Goal: Task Accomplishment & Management: Manage account settings

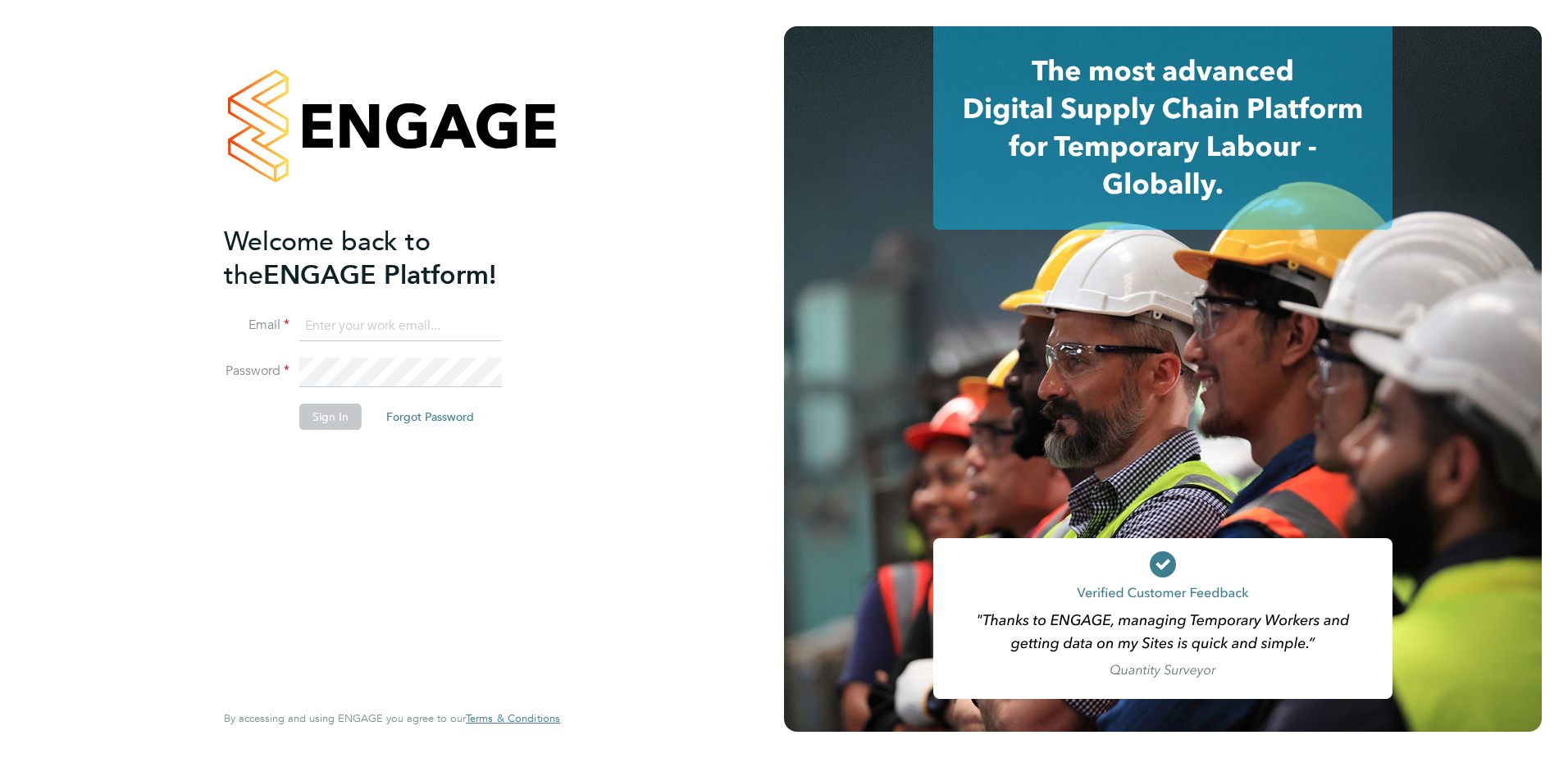
type input "lauren.tracey@vistry.co.uk"
drag, startPoint x: 309, startPoint y: 420, endPoint x: 325, endPoint y: 420, distance: 16.0
click at [309, 420] on button "Sign In" at bounding box center [331, 417] width 63 height 26
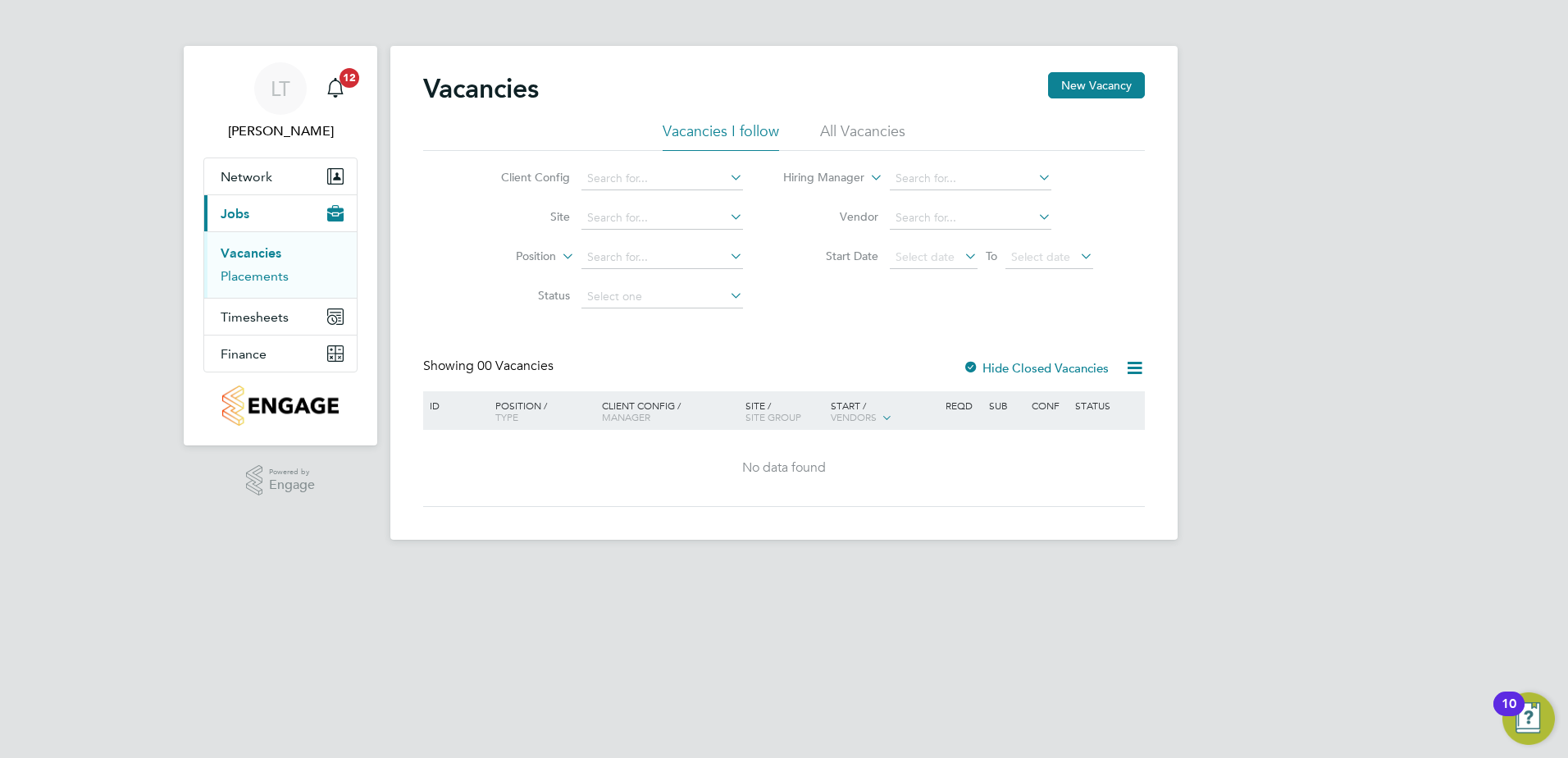
click at [268, 273] on link "Placements" at bounding box center [254, 276] width 68 height 16
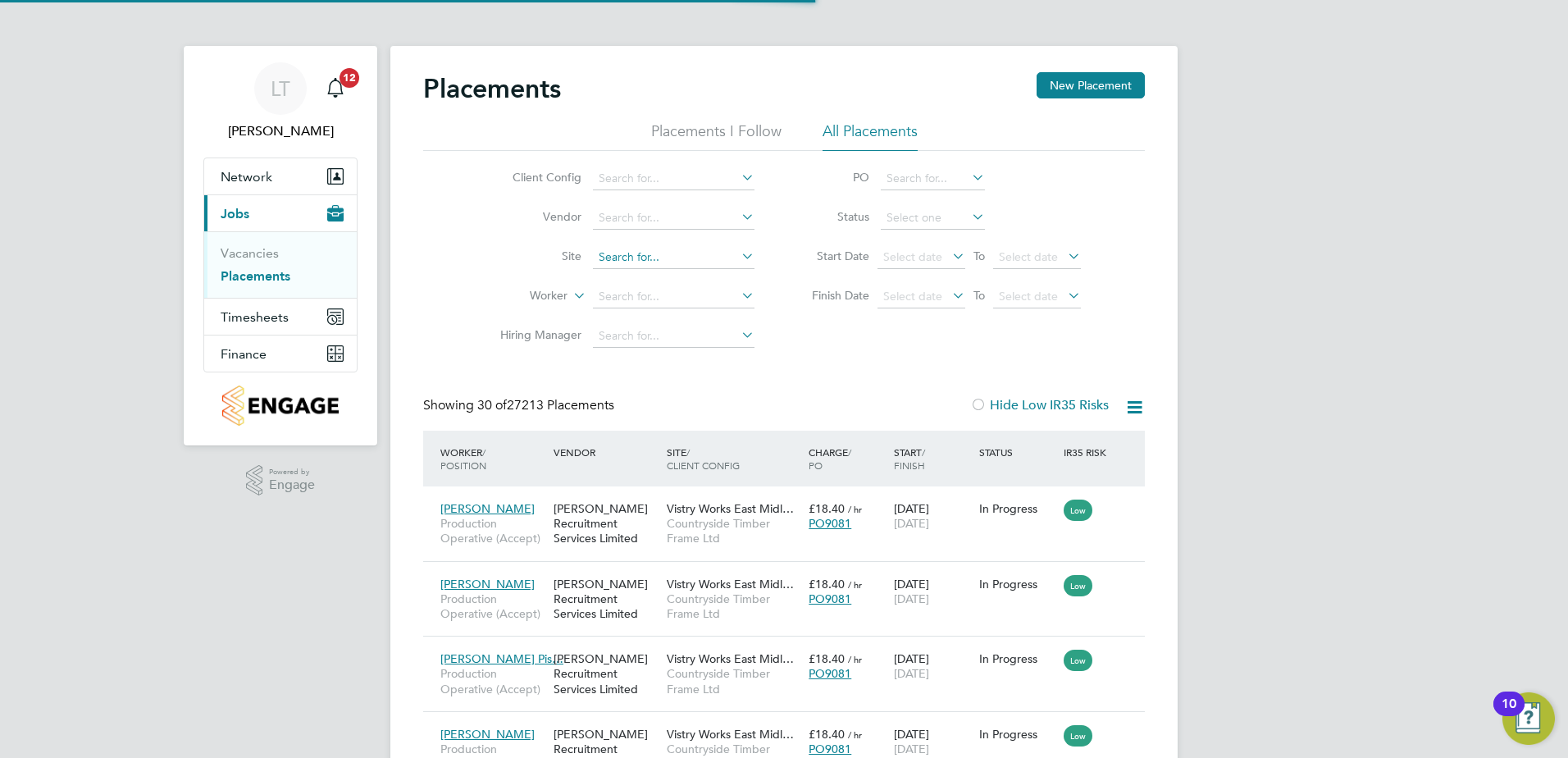
click at [684, 254] on input at bounding box center [673, 258] width 161 height 23
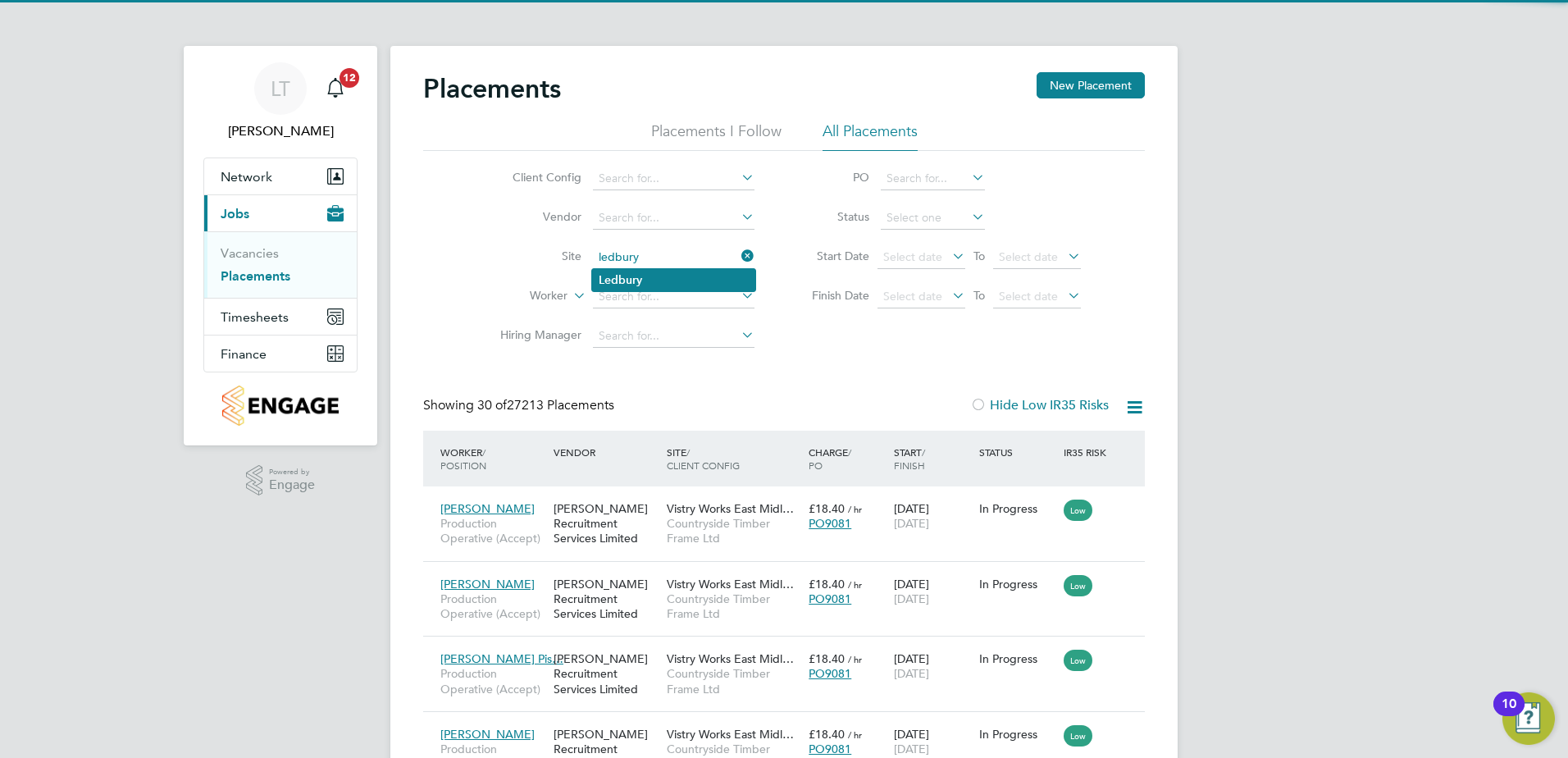
click at [660, 282] on li "Ledbury" at bounding box center [674, 280] width 163 height 22
type input "Ledbury"
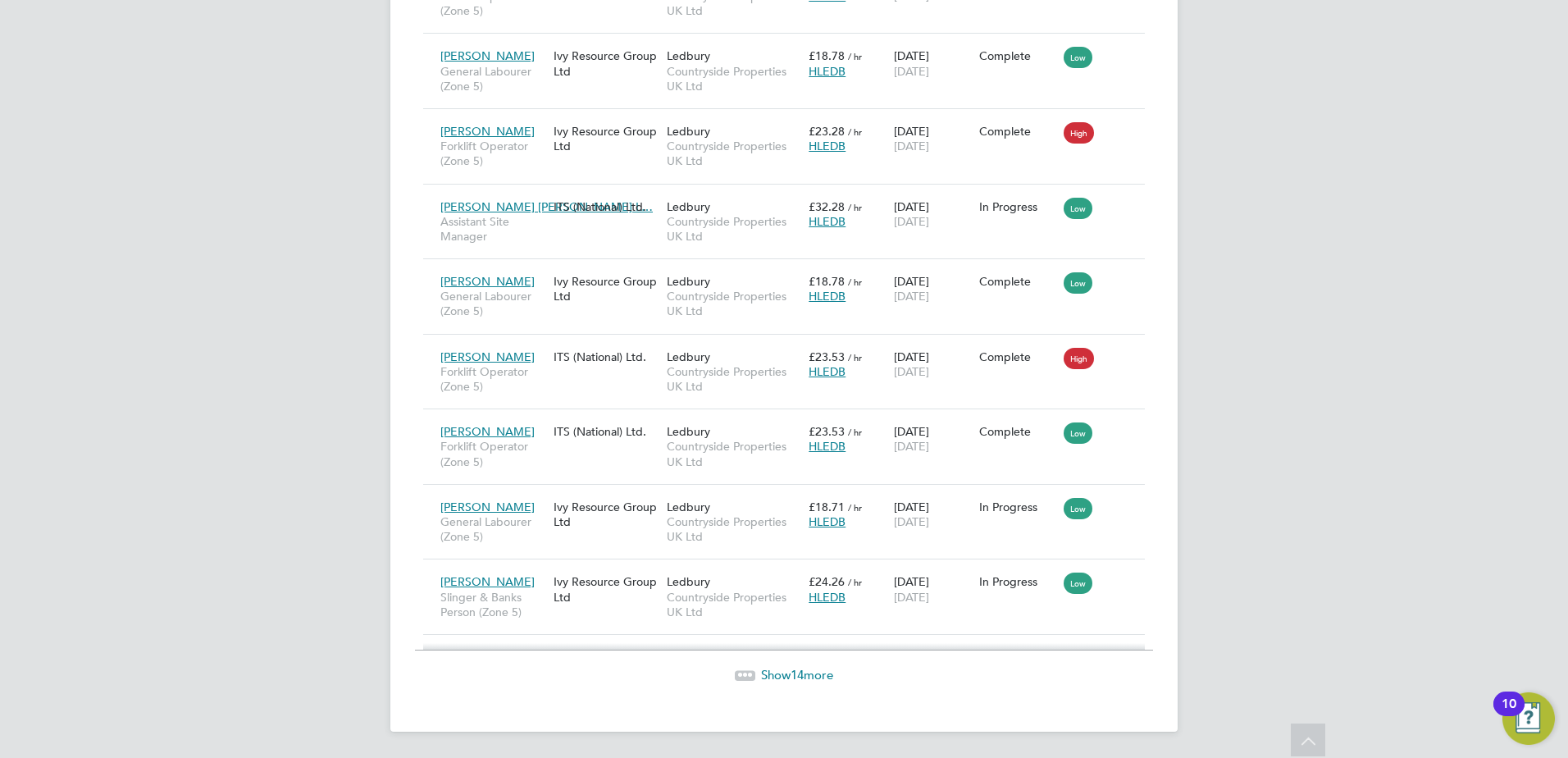
click at [825, 667] on span "Show 14 more" at bounding box center [797, 675] width 72 height 16
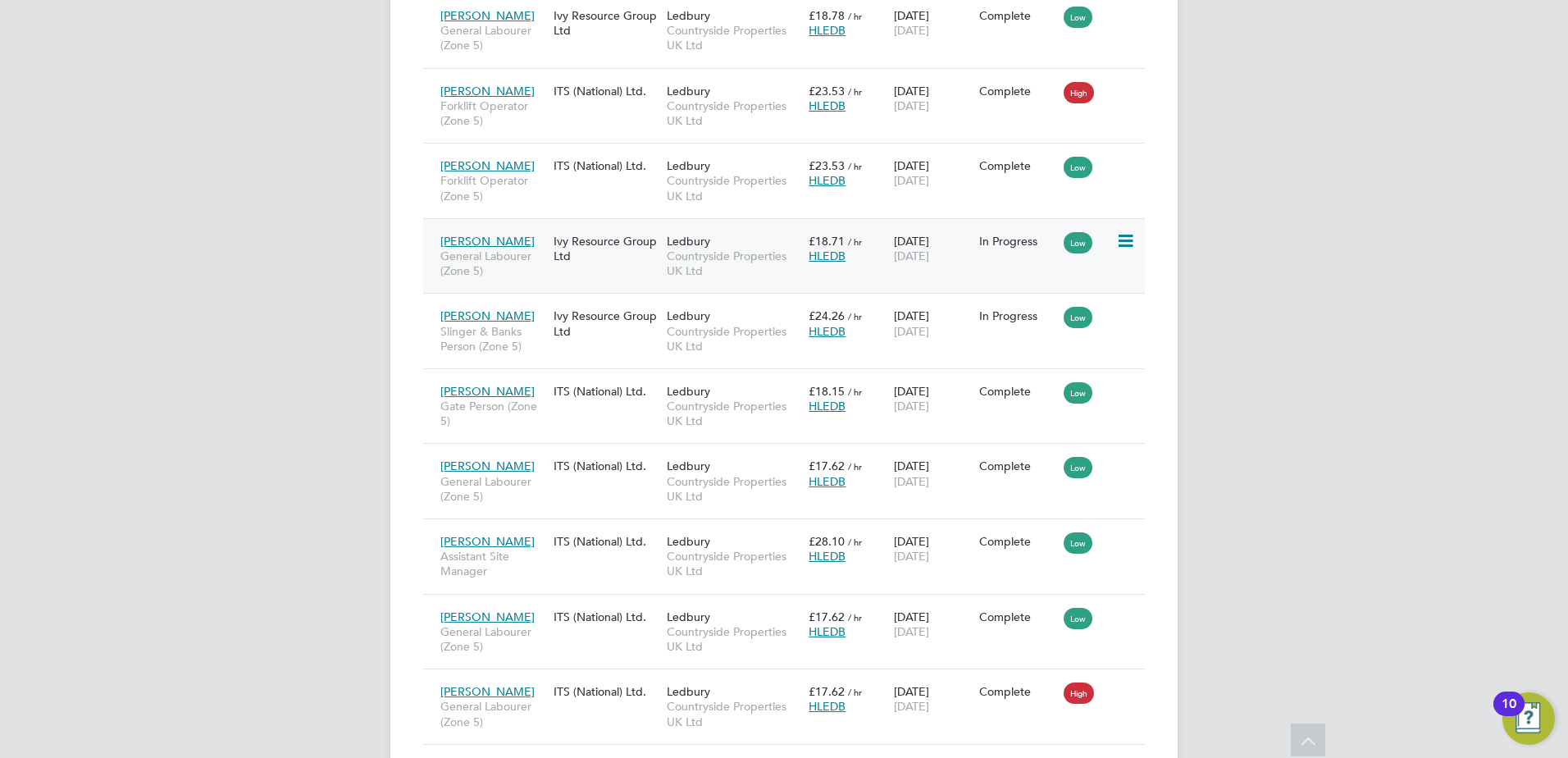
click at [1123, 241] on icon at bounding box center [1124, 241] width 17 height 19
click at [892, 244] on div "[DATE] [DATE]" at bounding box center [932, 249] width 86 height 46
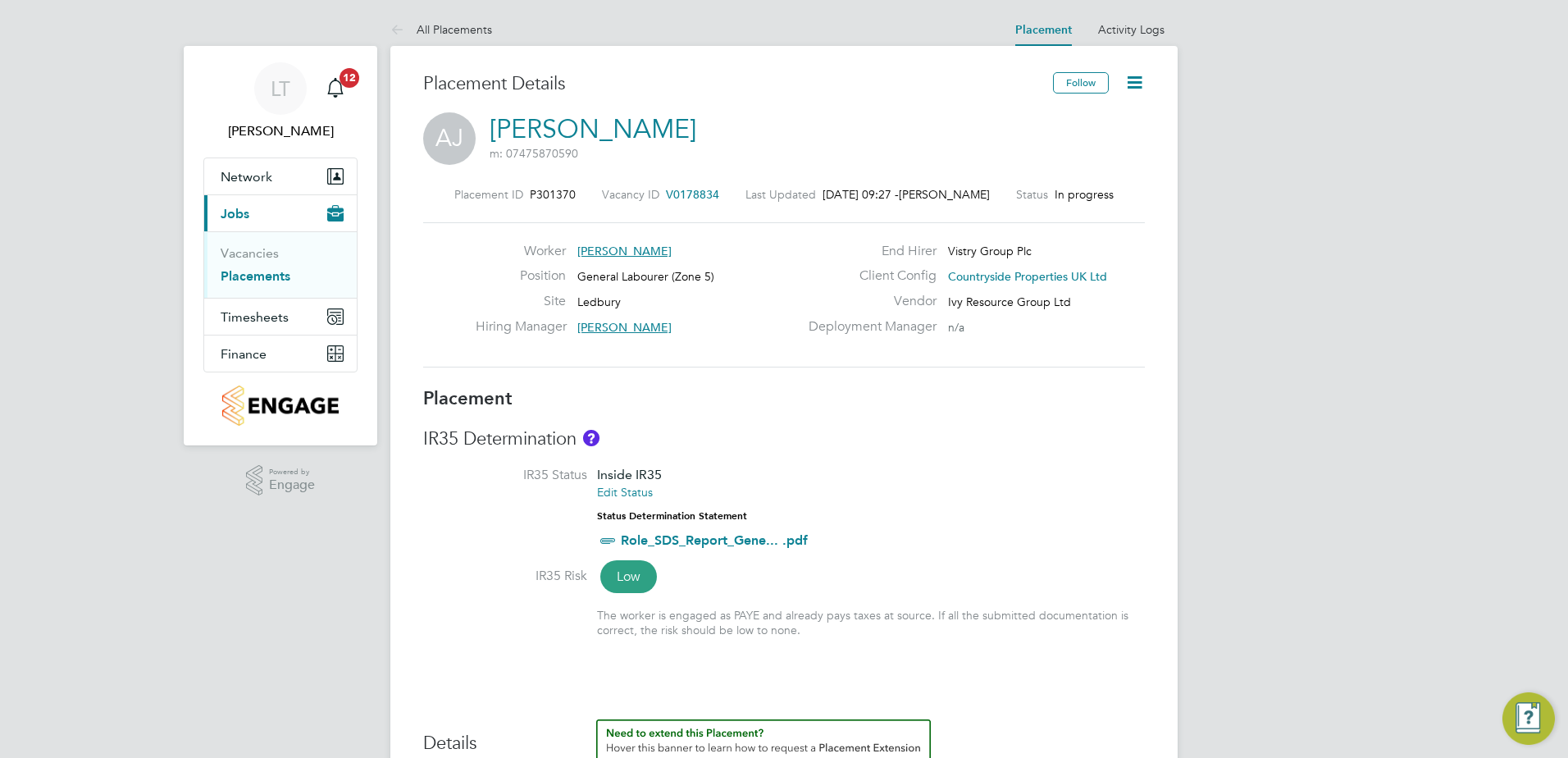
click at [1136, 78] on icon at bounding box center [1134, 82] width 20 height 20
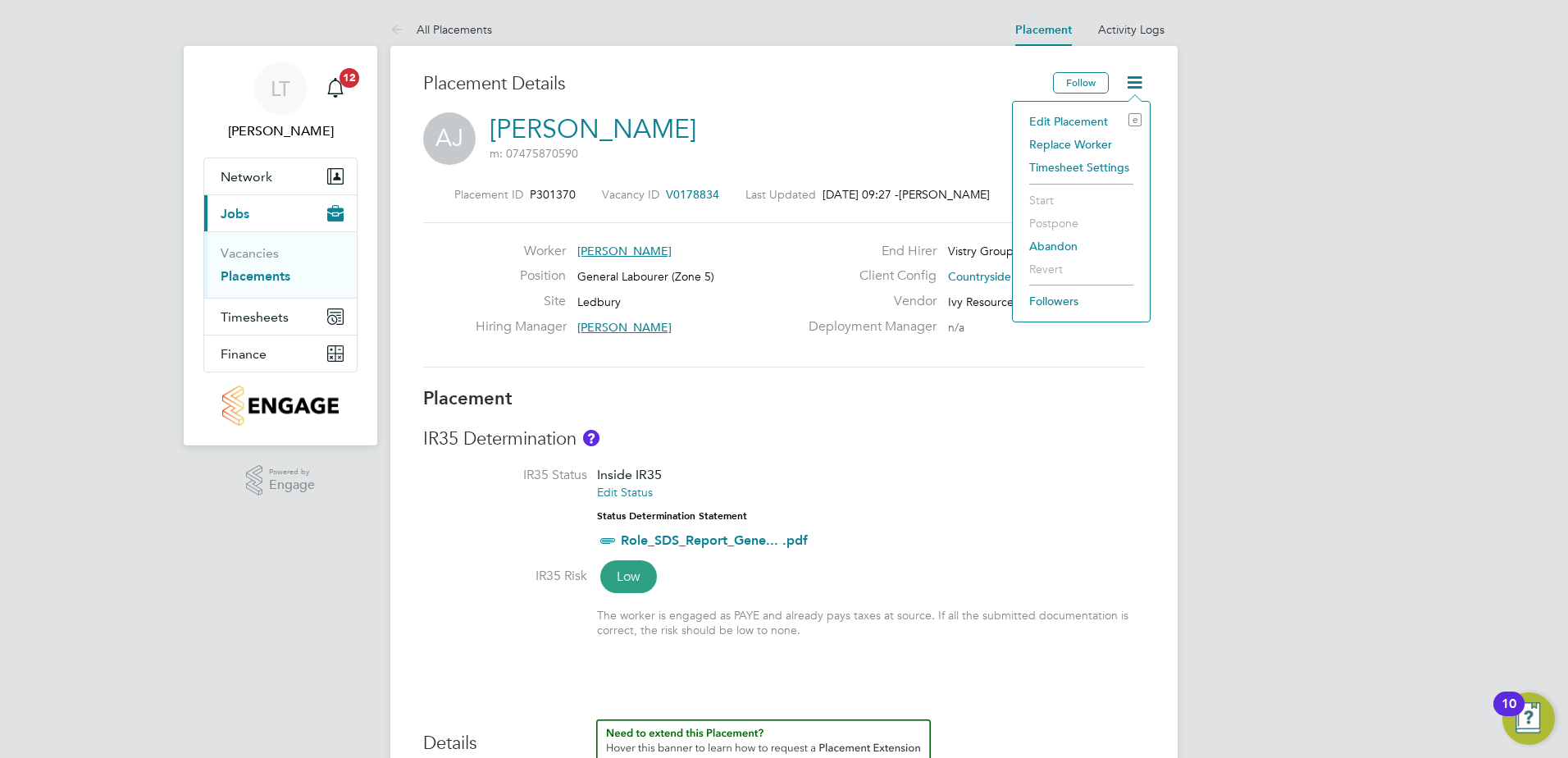
click at [1100, 119] on li "Edit Placement e" at bounding box center [1081, 122] width 121 height 23
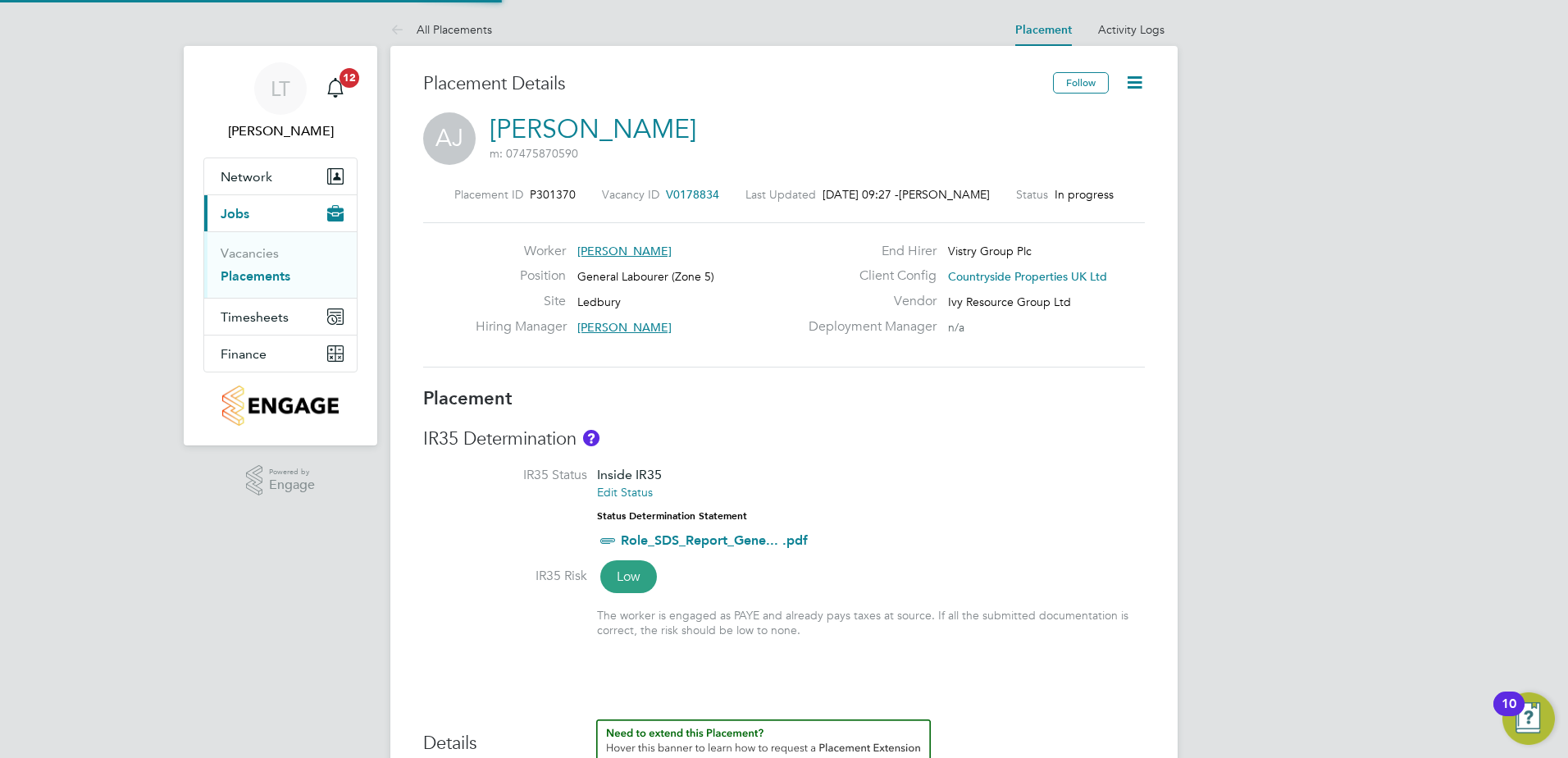
type input "Sean Goode"
type input "[DATE]"
type input "07:30"
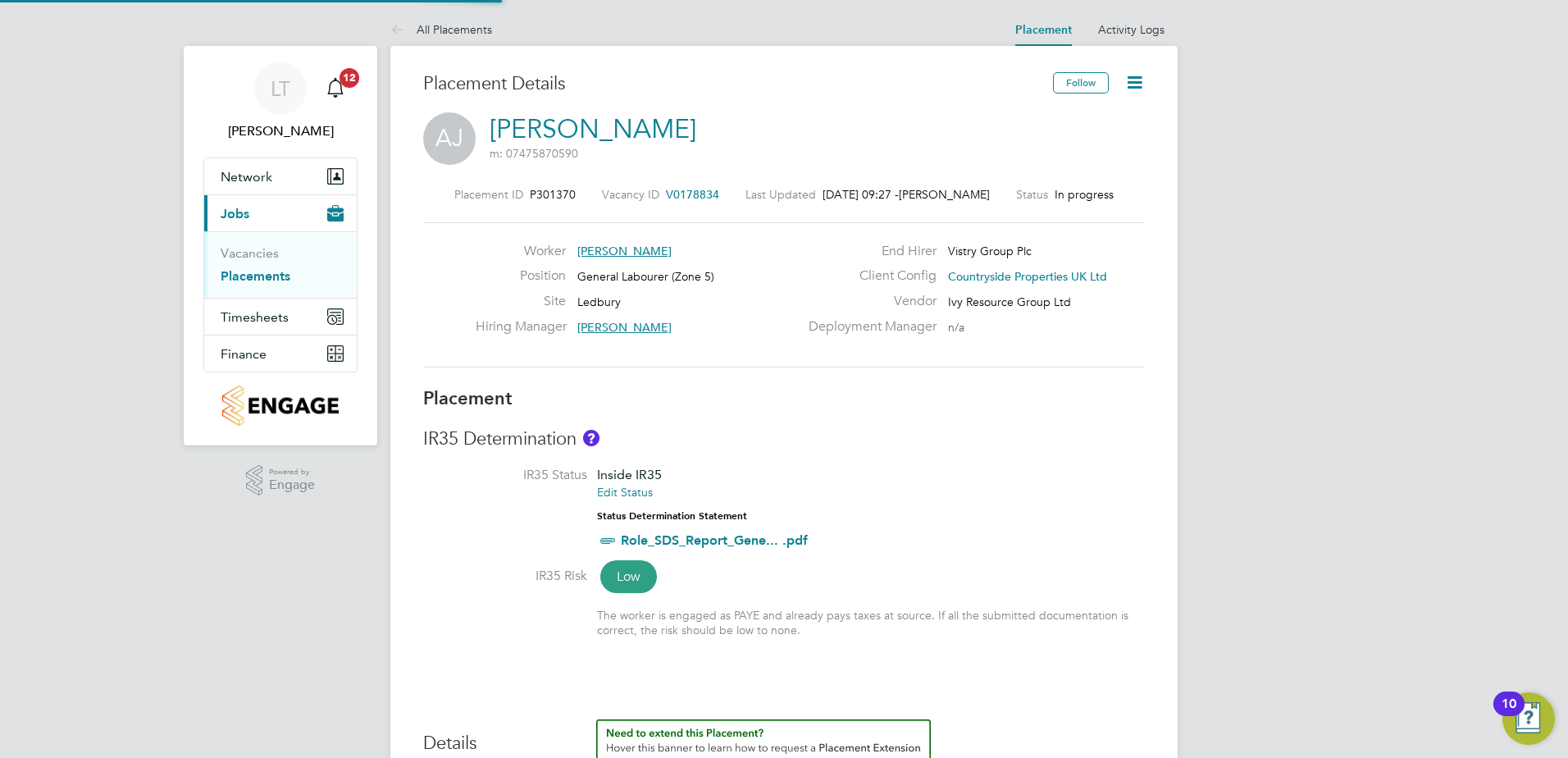
type input "16:30"
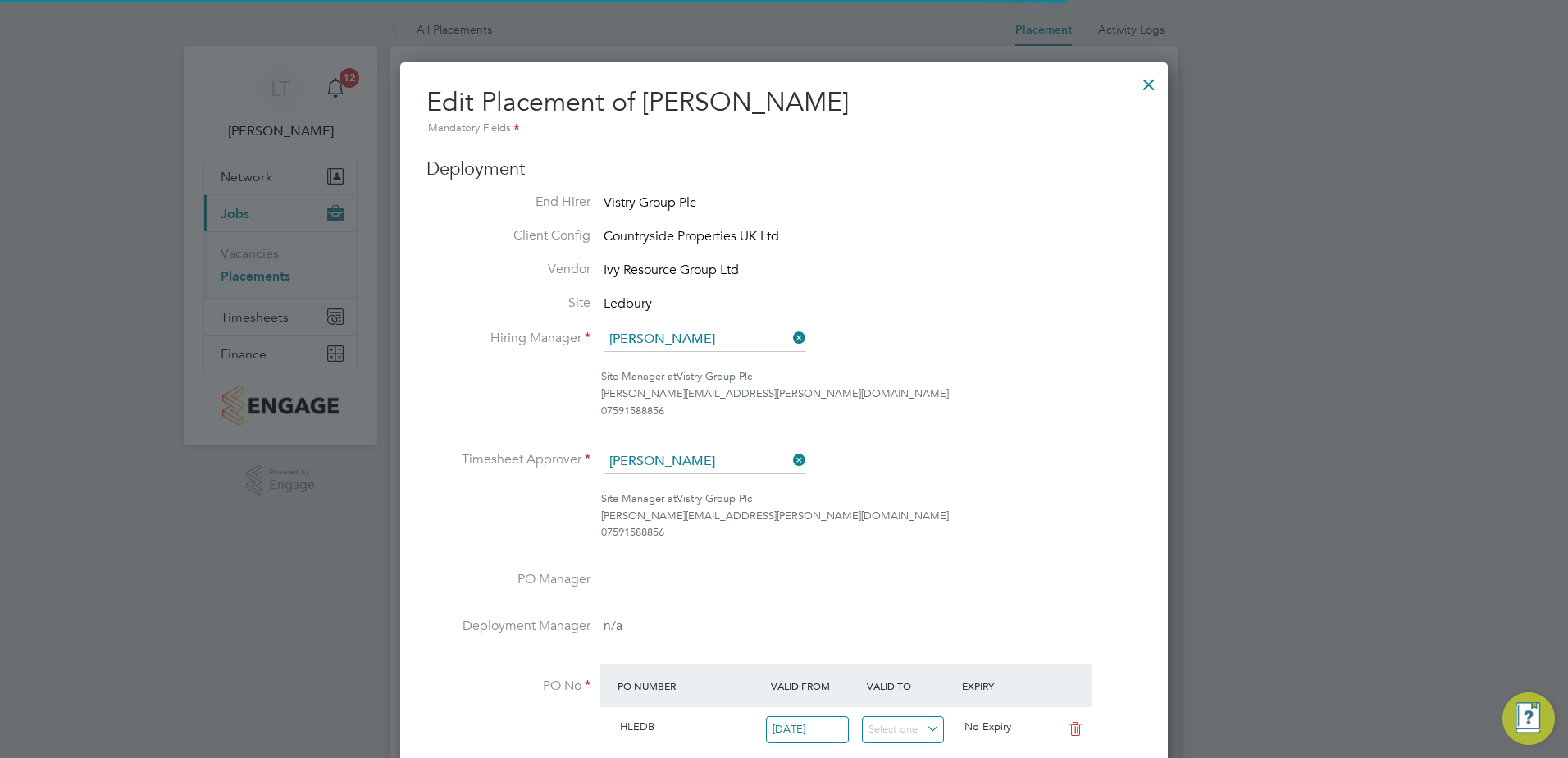
scroll to position [8, 8]
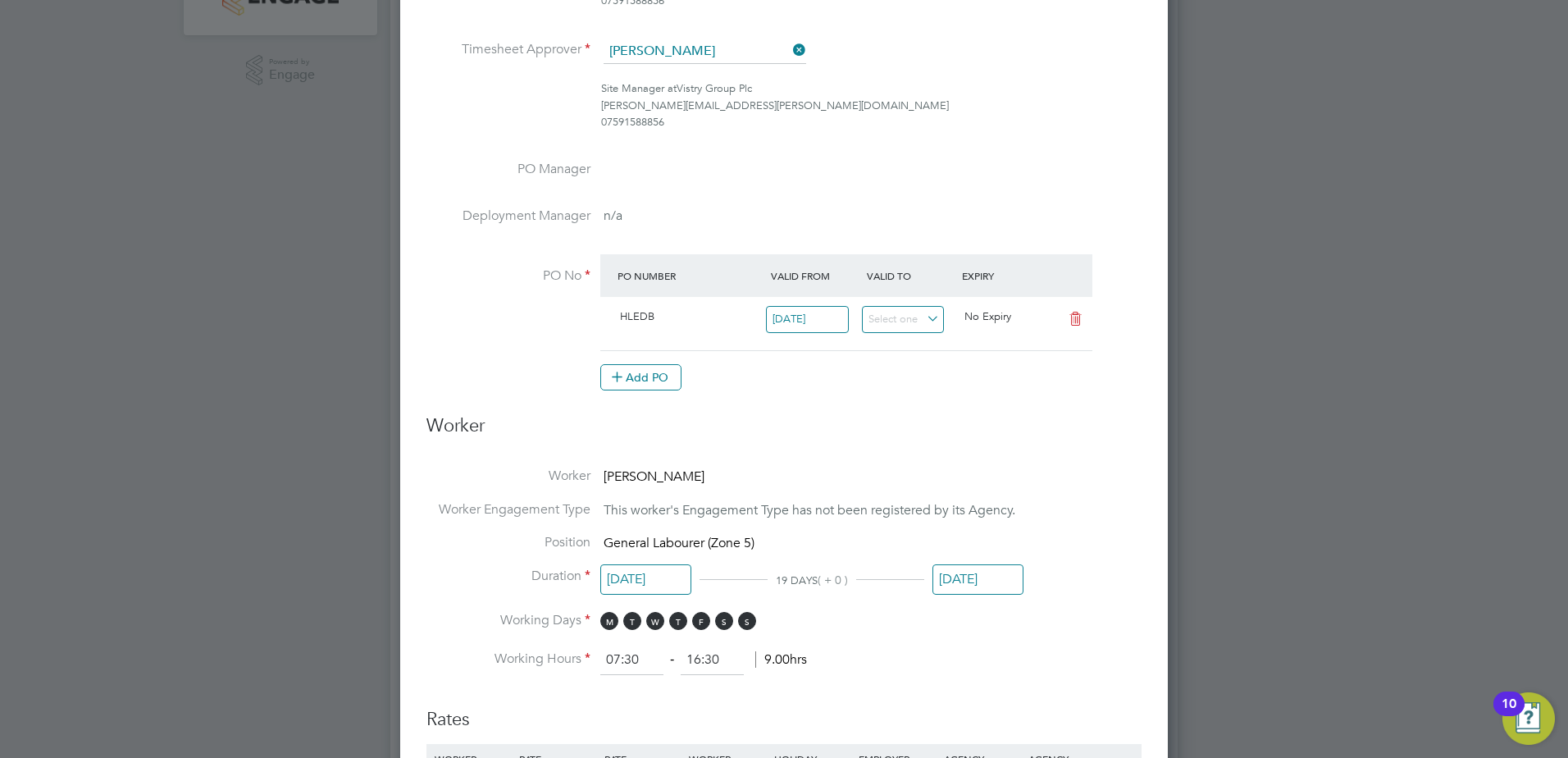
click at [989, 578] on input "[DATE]" at bounding box center [978, 580] width 91 height 30
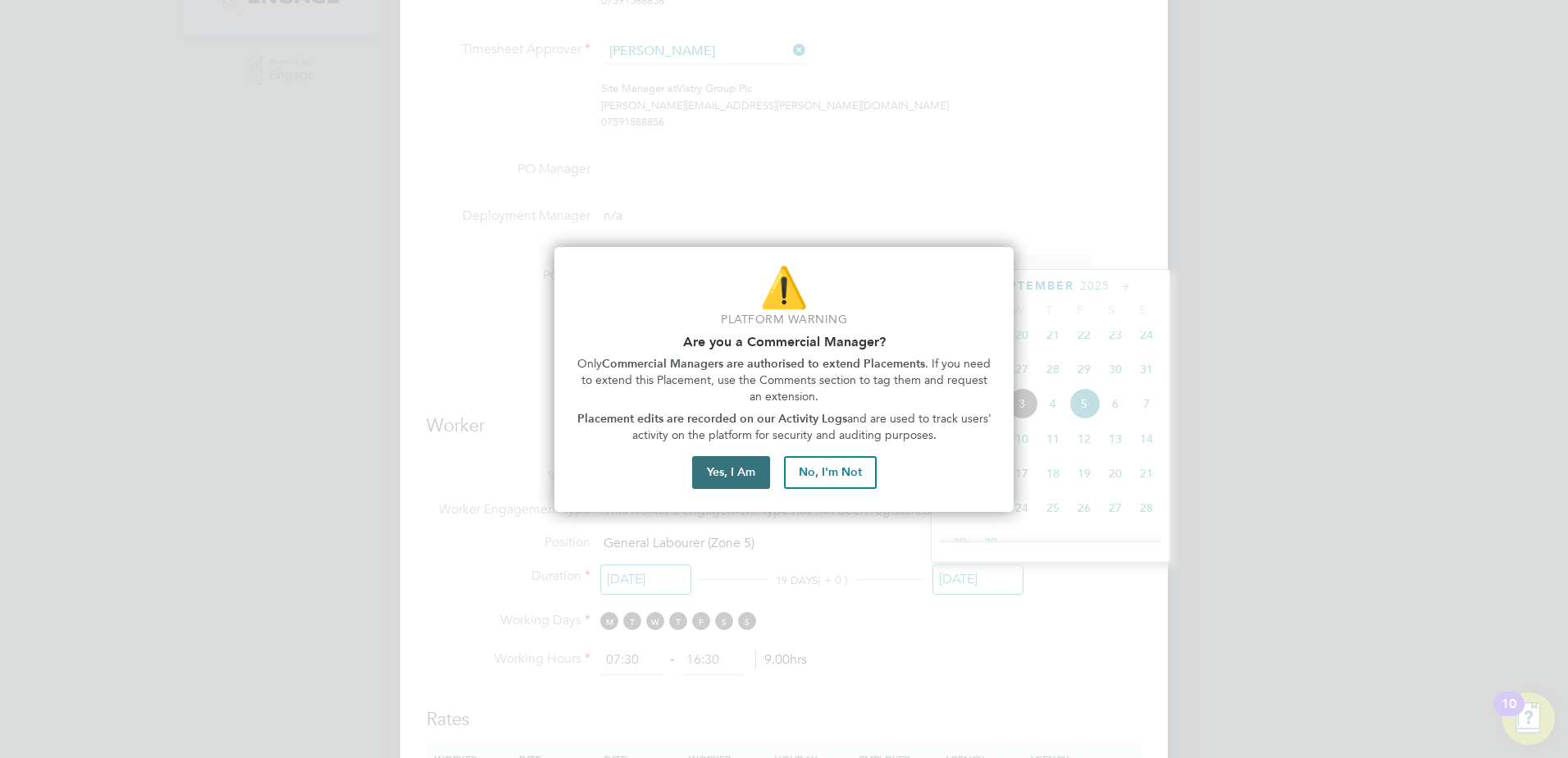
click at [738, 471] on button "Yes, I Am" at bounding box center [731, 472] width 78 height 33
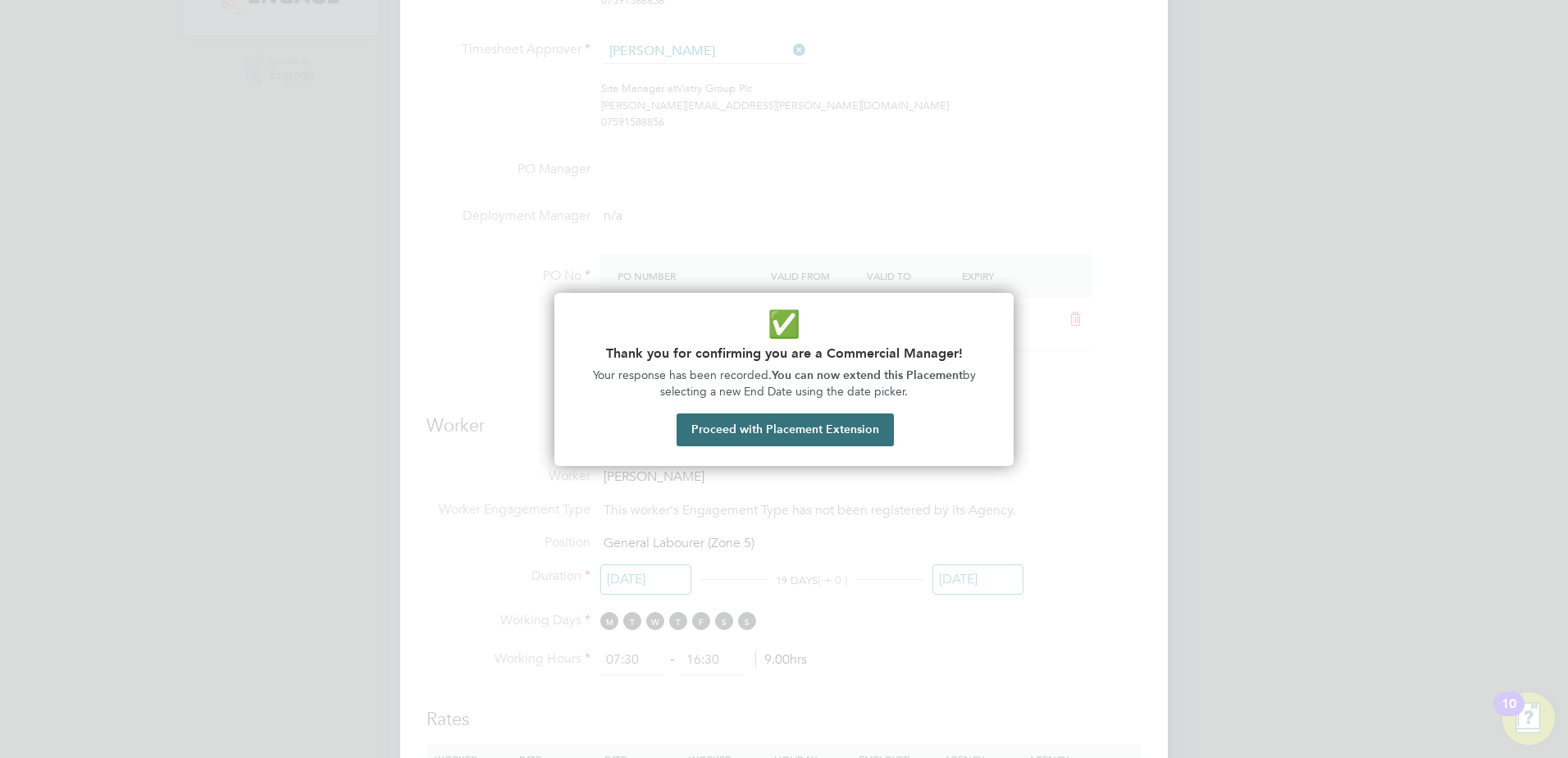
click at [745, 438] on button "Proceed with Placement Extension" at bounding box center [785, 430] width 217 height 33
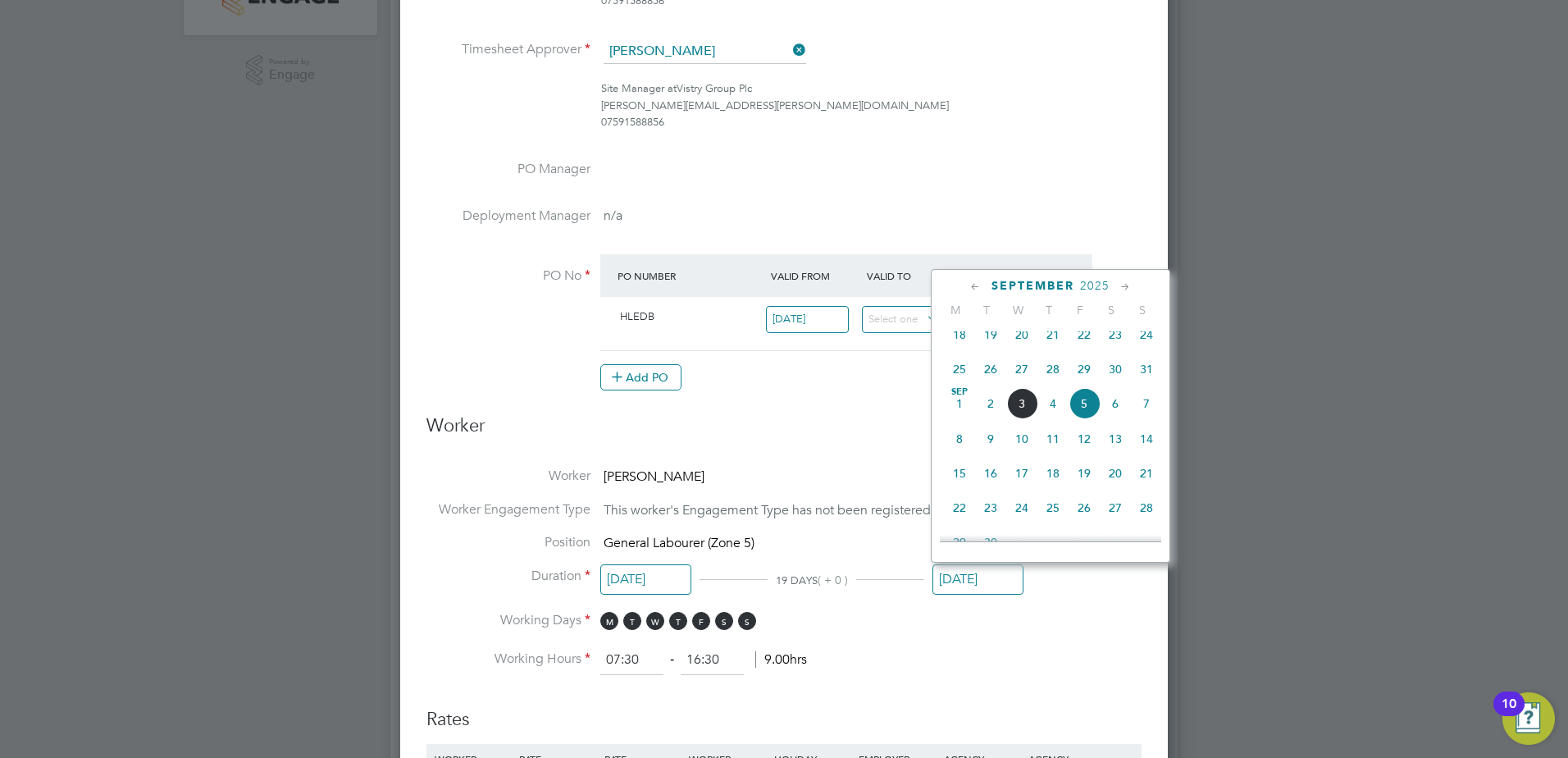
click at [1019, 453] on span "10" at bounding box center [1021, 439] width 31 height 31
type input "10 Sep 2025"
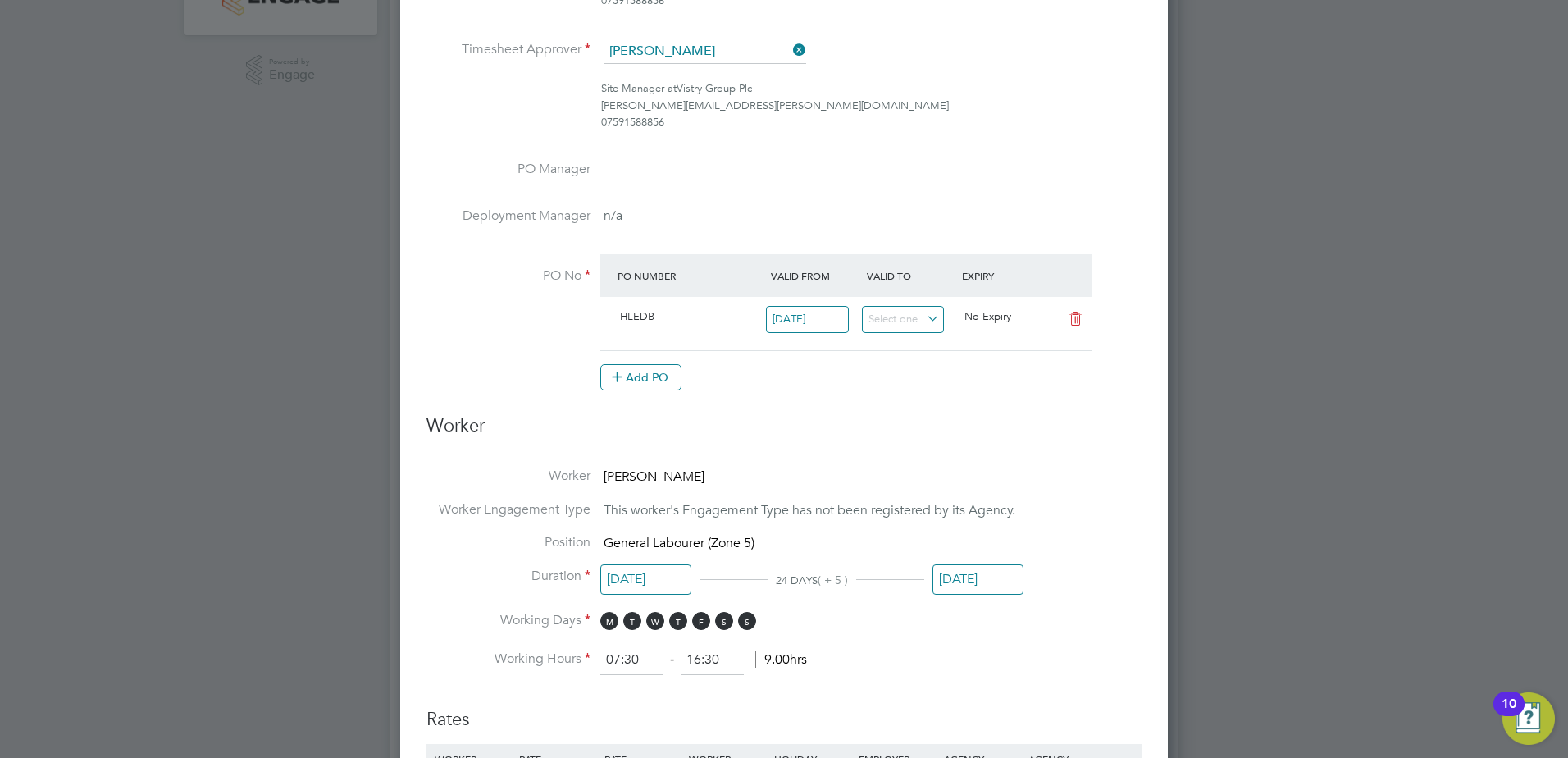
click at [1052, 620] on li "Working Days M T W T F S S" at bounding box center [784, 629] width 715 height 34
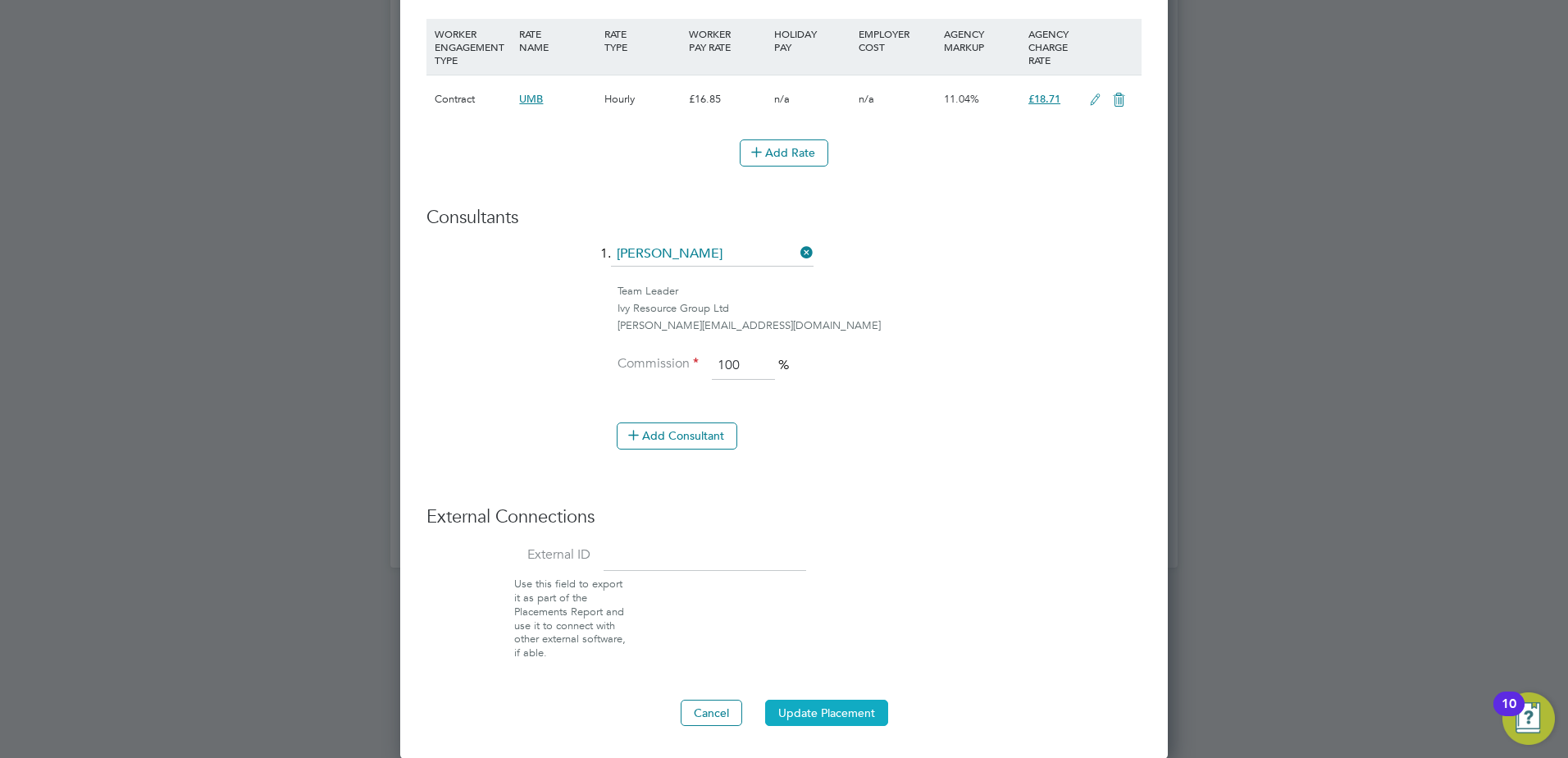
click at [835, 709] on button "Update Placement" at bounding box center [827, 713] width 123 height 26
